Goal: Register for event/course

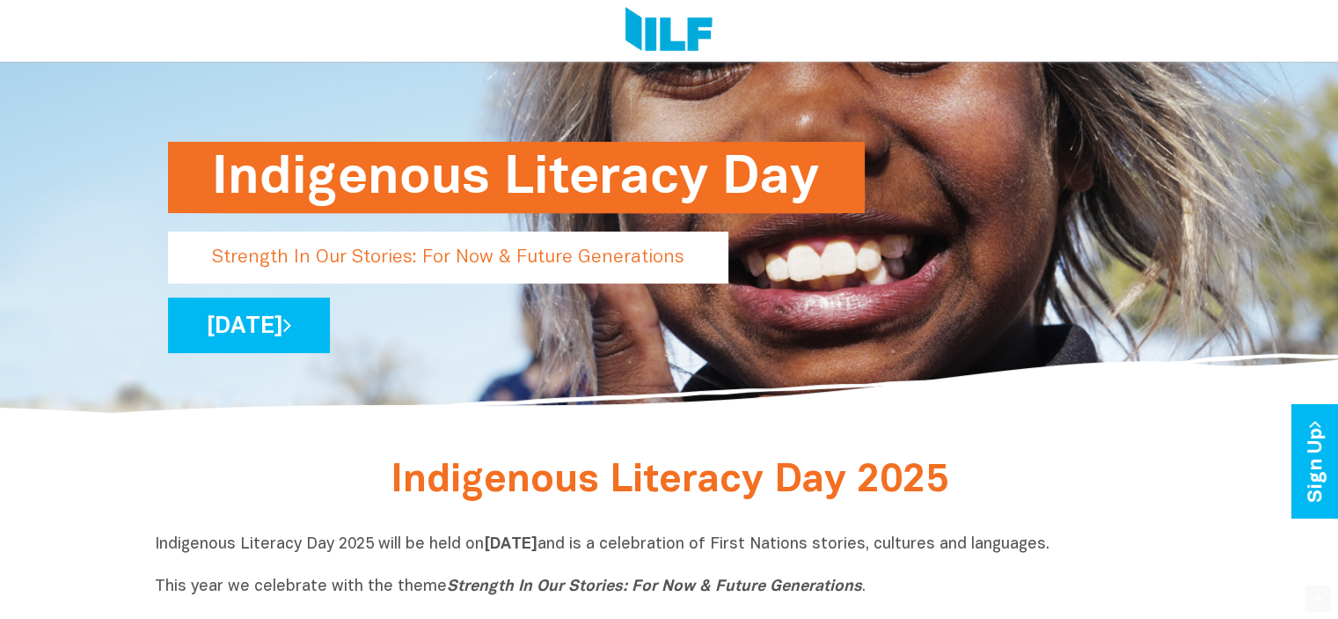
scroll to position [211, 0]
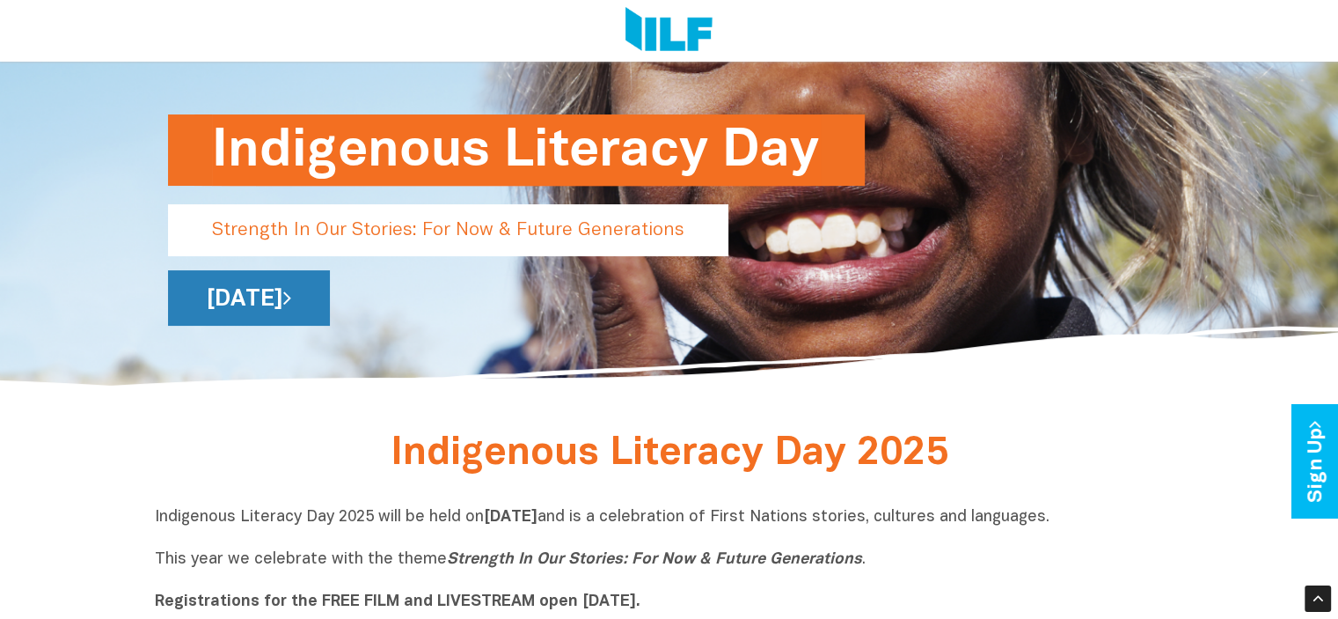
click at [330, 290] on link "[DATE]" at bounding box center [249, 297] width 162 height 55
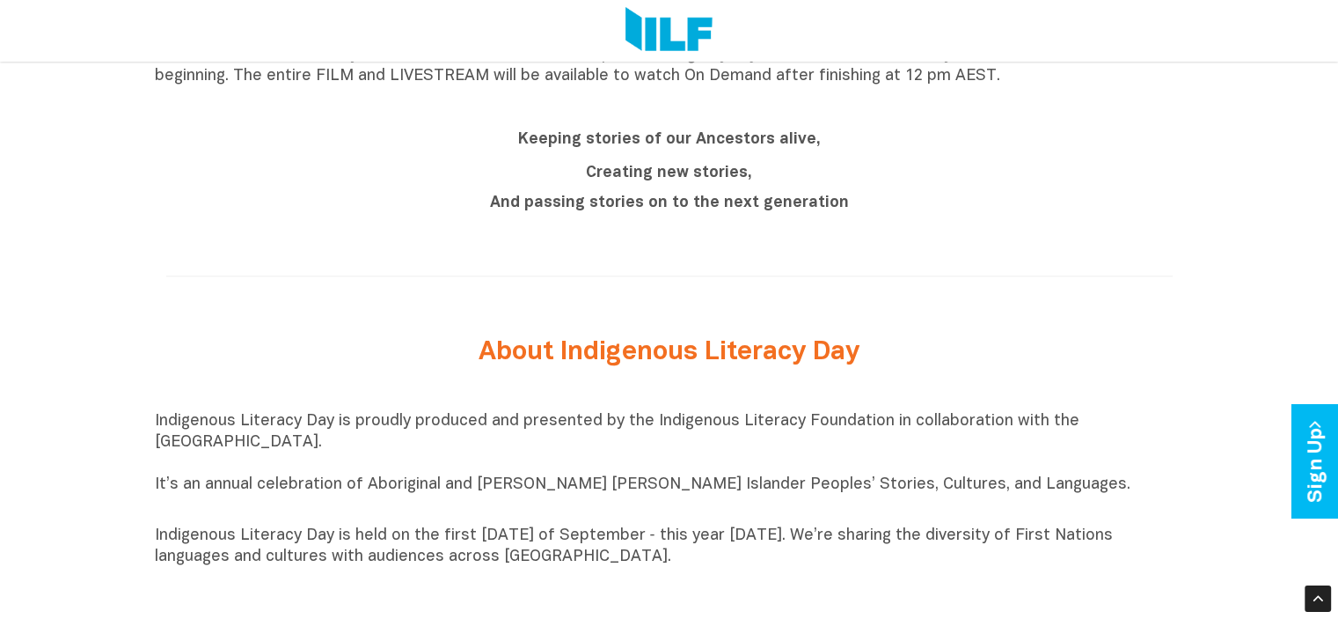
scroll to position [1584, 0]
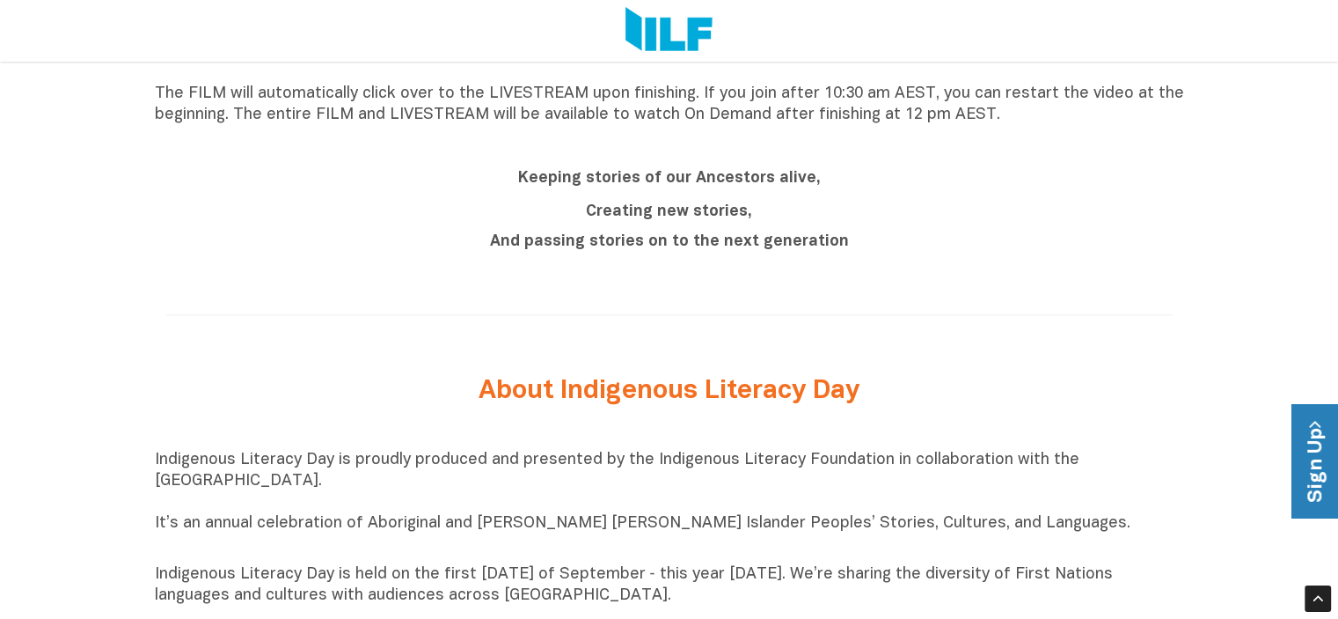
click at [1301, 442] on link "Sign Up" at bounding box center [1317, 462] width 50 height 114
